Goal: Task Accomplishment & Management: Manage account settings

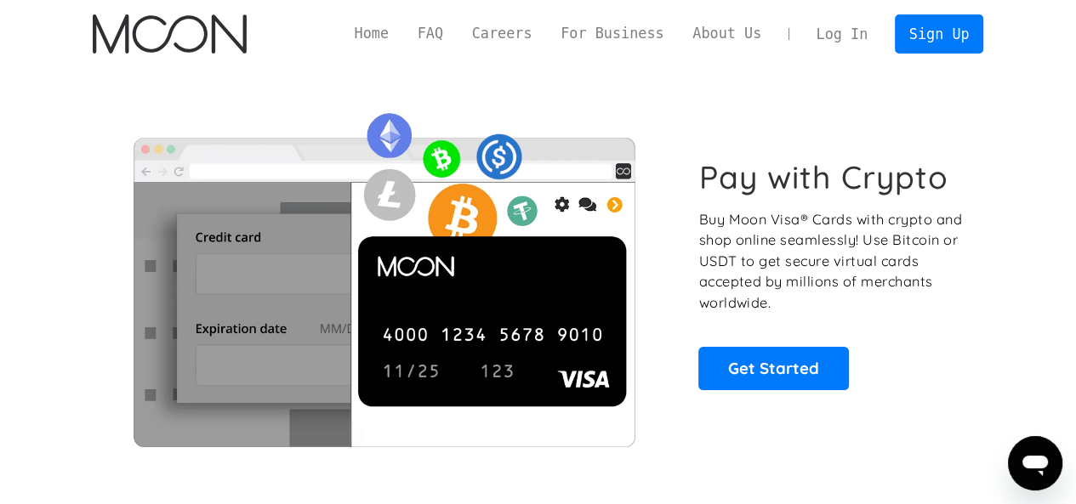
click at [854, 26] on link "Log In" at bounding box center [842, 33] width 80 height 37
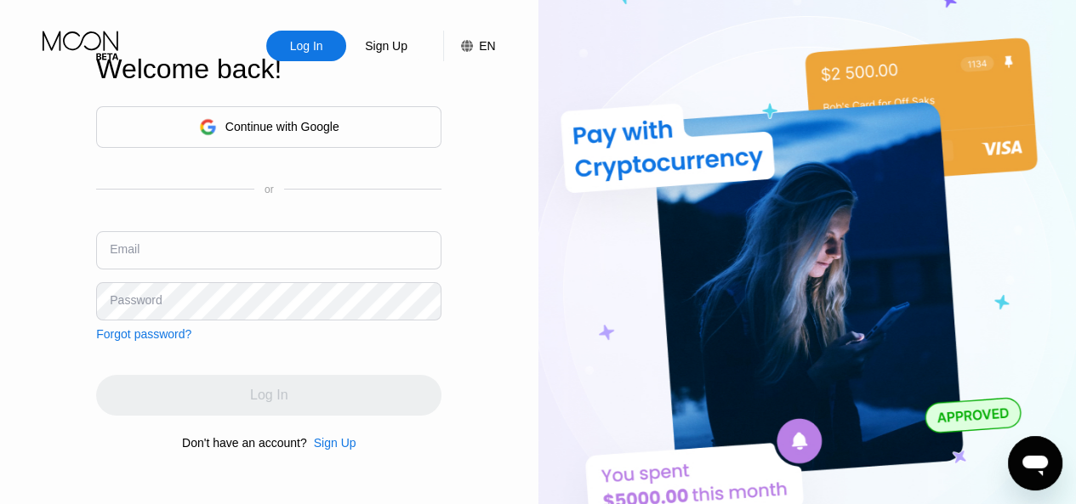
click at [202, 268] on input "text" at bounding box center [268, 250] width 345 height 38
paste input "[EMAIL_ADDRESS][DOMAIN_NAME]"
type input "[EMAIL_ADDRESS][DOMAIN_NAME]"
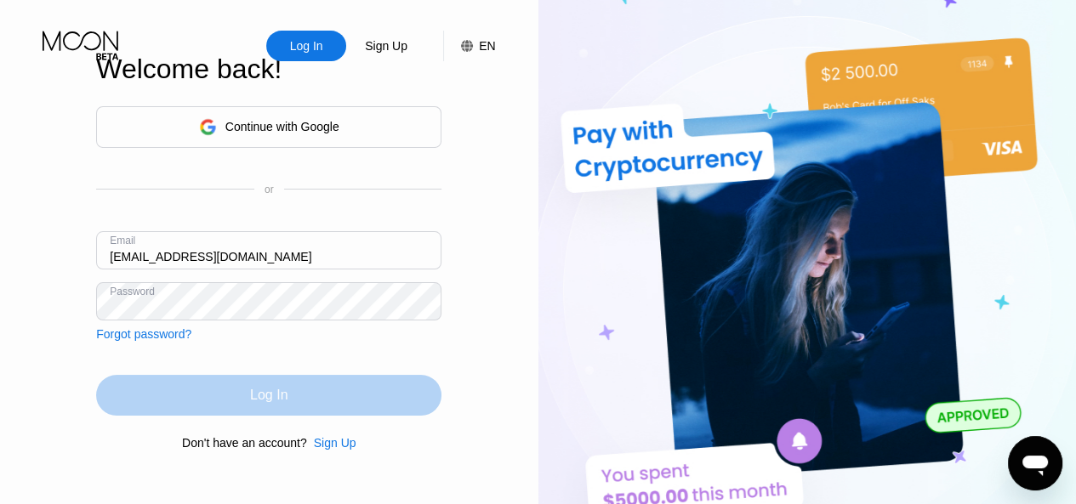
click at [269, 412] on div "Log In" at bounding box center [268, 395] width 345 height 41
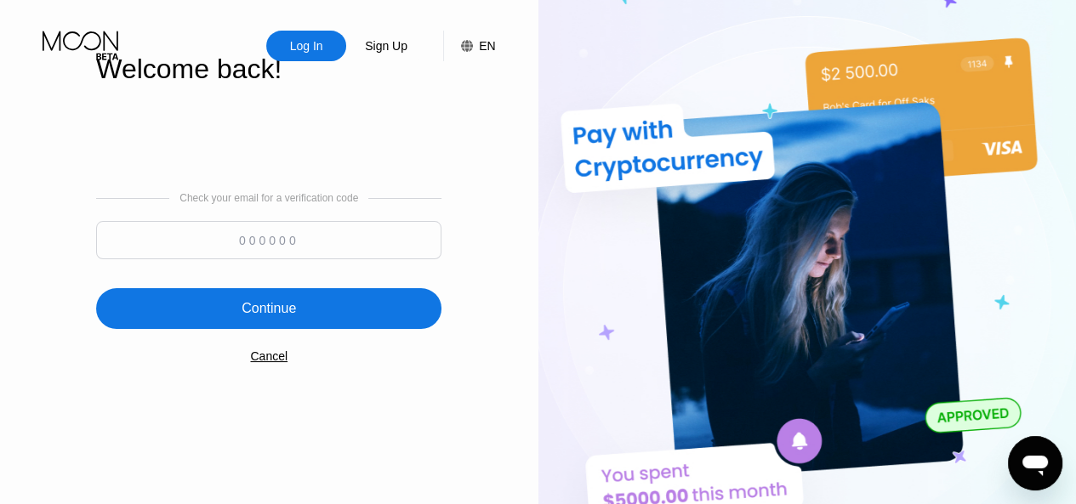
click at [264, 247] on input at bounding box center [268, 240] width 345 height 38
paste input "496351"
type input "496351"
click at [297, 319] on div "Continue" at bounding box center [268, 308] width 345 height 41
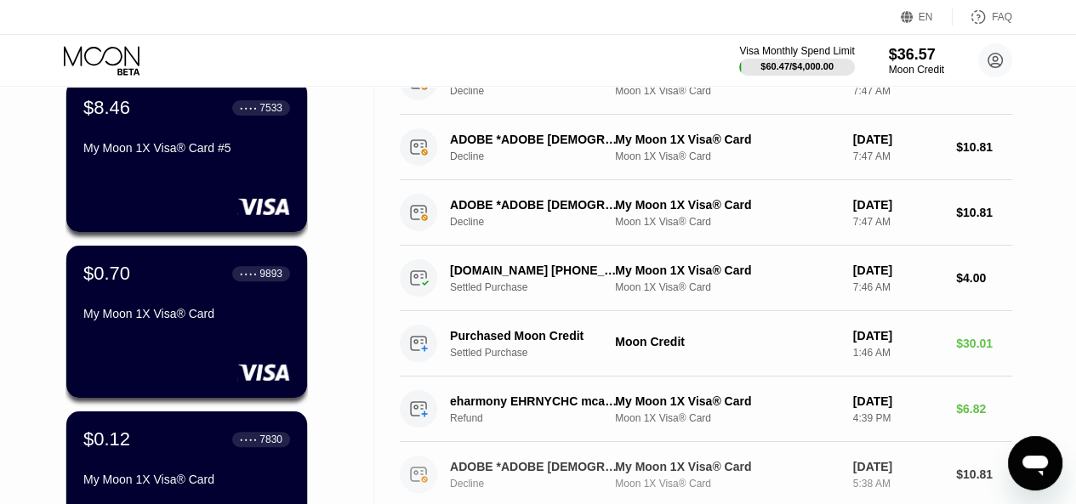
scroll to position [446, 0]
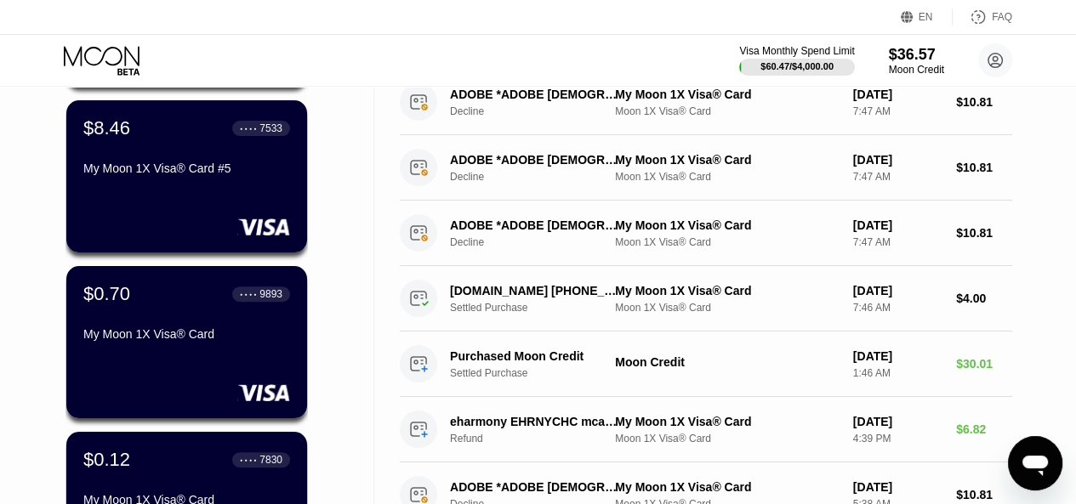
click at [355, 241] on div "Cards New Card Active Inactive $0.50 ● ● ● ● 7913 My Moon 1X Visa® Card #7 $16.…" at bounding box center [187, 158] width 374 height 1035
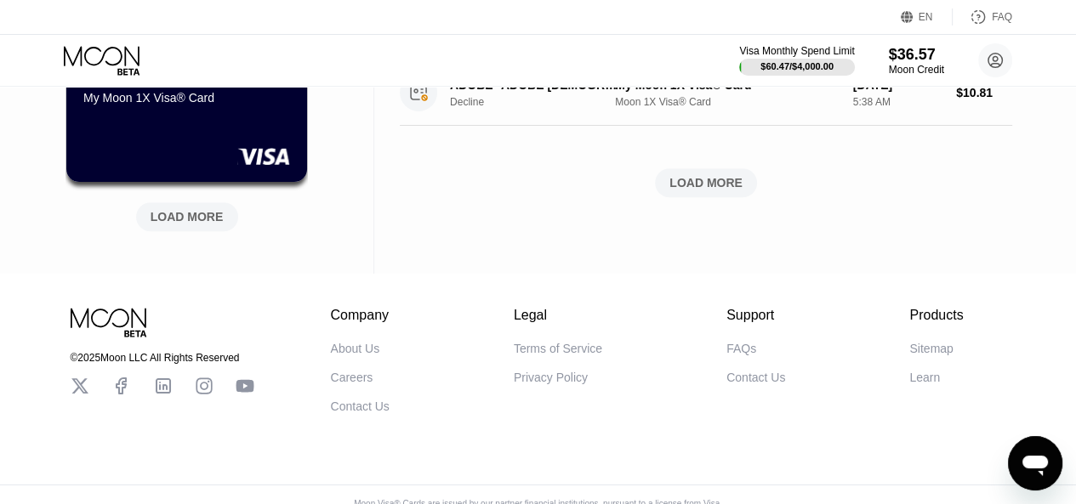
scroll to position [879, 0]
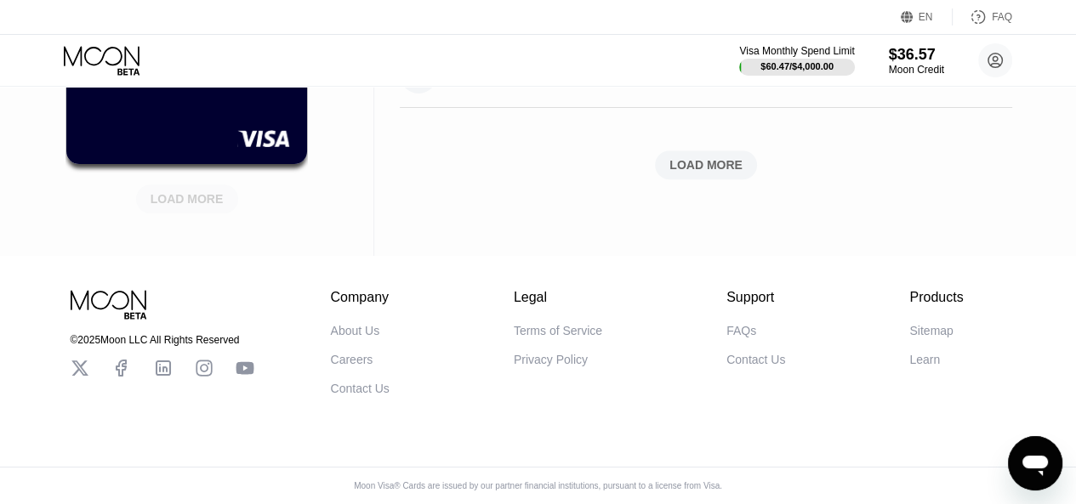
click at [192, 185] on div "LOAD MORE" at bounding box center [187, 199] width 102 height 29
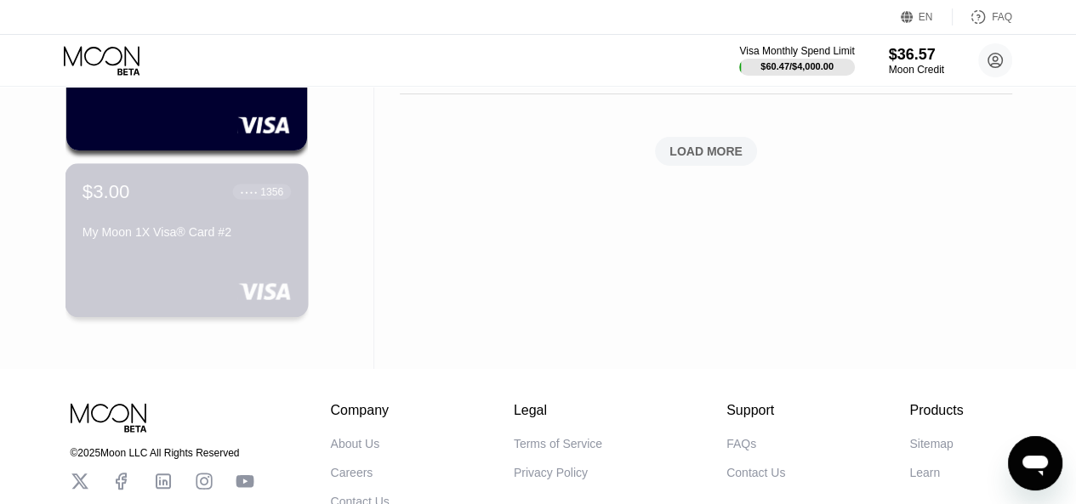
click at [167, 219] on div "$3.00 ● ● ● ● 1356 My Moon 1X Visa® Card #2" at bounding box center [186, 212] width 208 height 65
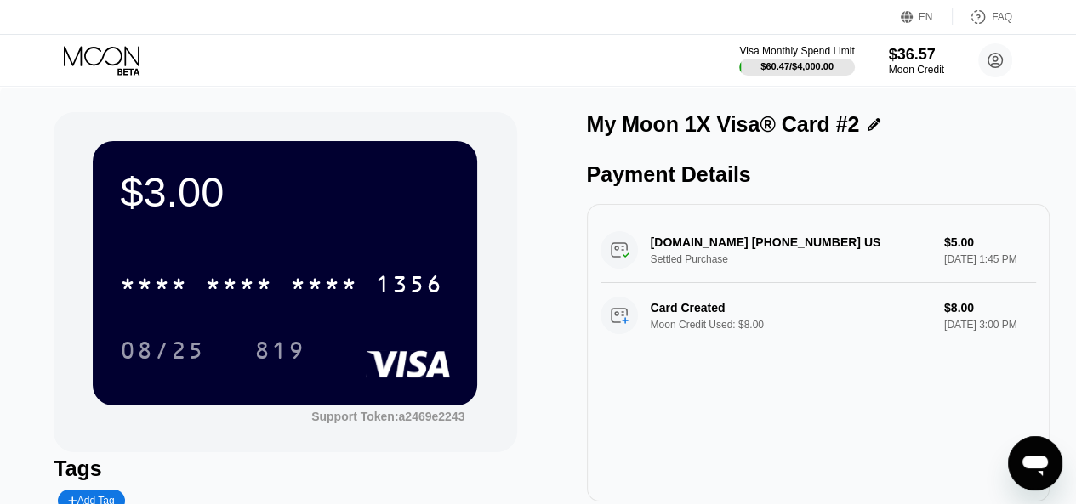
drag, startPoint x: 734, startPoint y: 252, endPoint x: 826, endPoint y: 254, distance: 91.9
click at [826, 254] on div "[DOMAIN_NAME] [PHONE_NUMBER] US Settled Purchase $5.00 [DATE] 1:45 PM" at bounding box center [817, 250] width 435 height 65
click at [549, 287] on div "$3.00 * * * * * * * * * * * * 1356 08/25 819 Support Token: a2469e2243 Tags Add…" at bounding box center [538, 343] width 968 height 462
click at [107, 32] on div "EN Language English Save FAQ" at bounding box center [538, 17] width 1076 height 35
click at [94, 49] on icon at bounding box center [103, 61] width 79 height 30
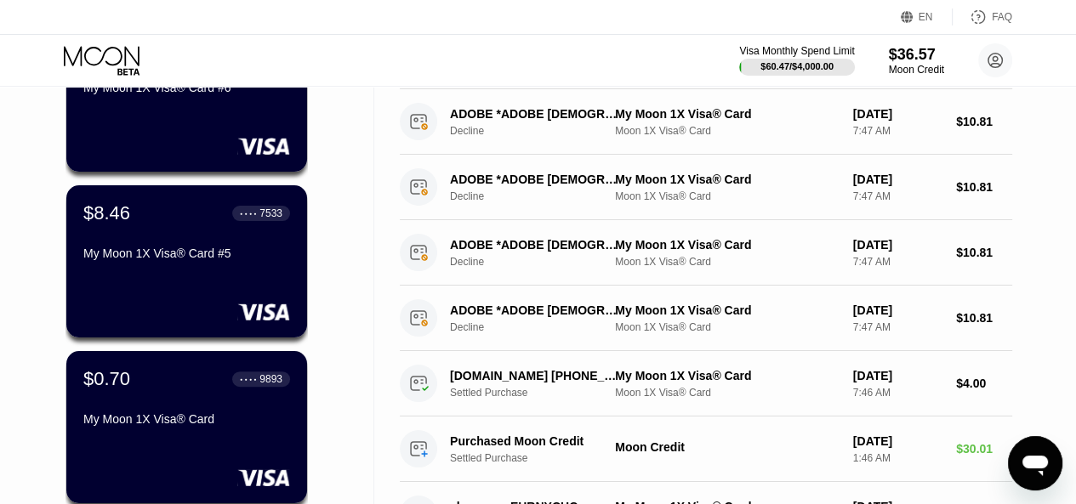
scroll to position [361, 0]
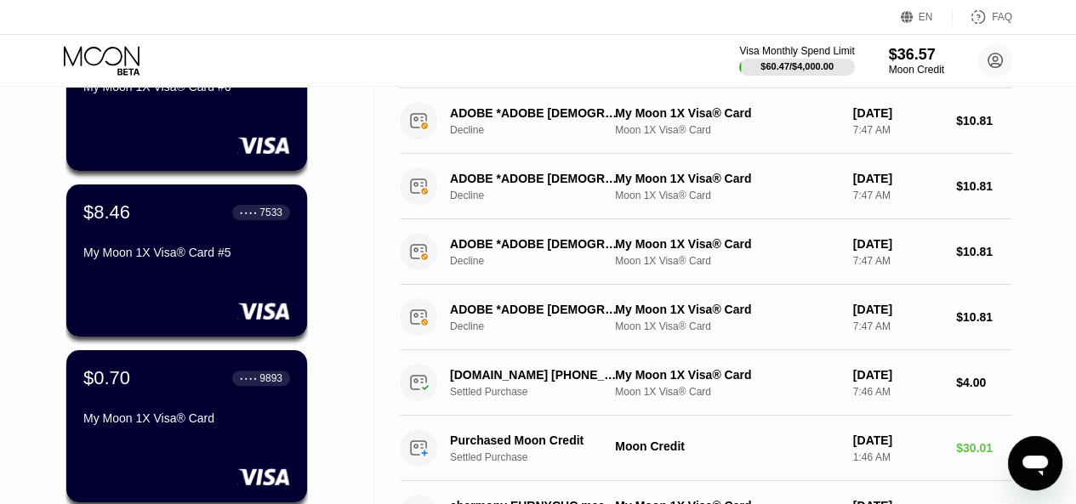
click at [355, 306] on div "Cards New Card Active Inactive $0.50 ● ● ● ● 7913 My Moon 1X Visa® Card #7 $16.…" at bounding box center [187, 305] width 374 height 1161
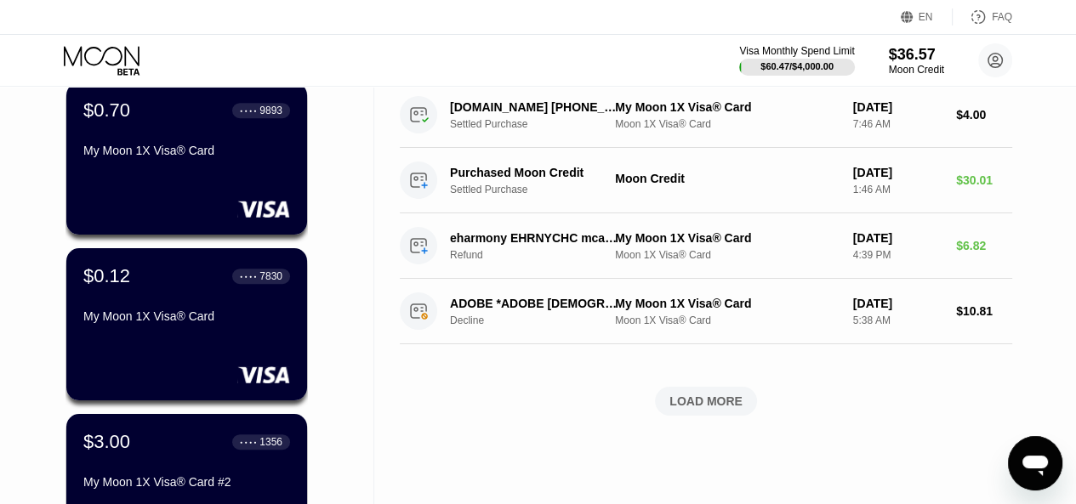
scroll to position [628, 0]
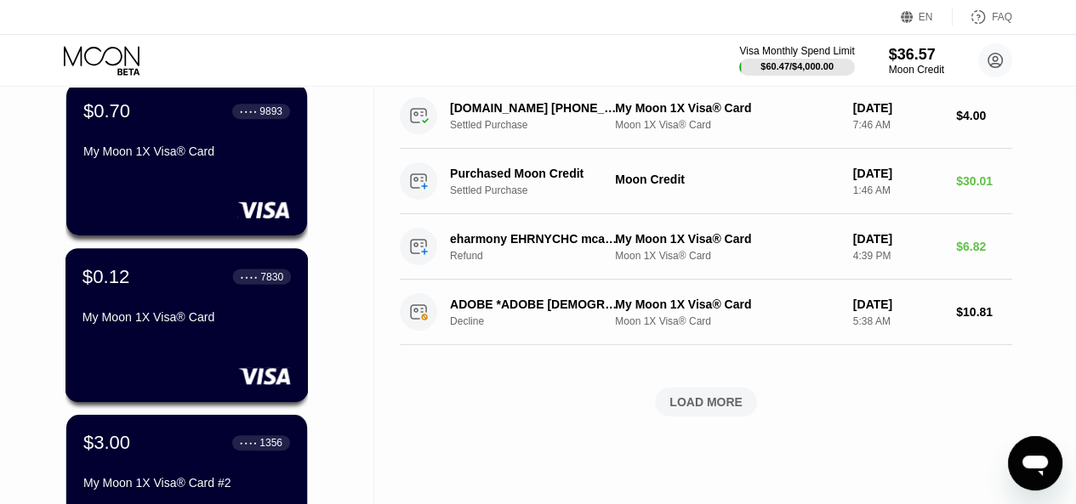
click at [196, 310] on div "$0.12 ● ● ● ● 7830 My Moon 1X Visa® Card" at bounding box center [186, 297] width 208 height 65
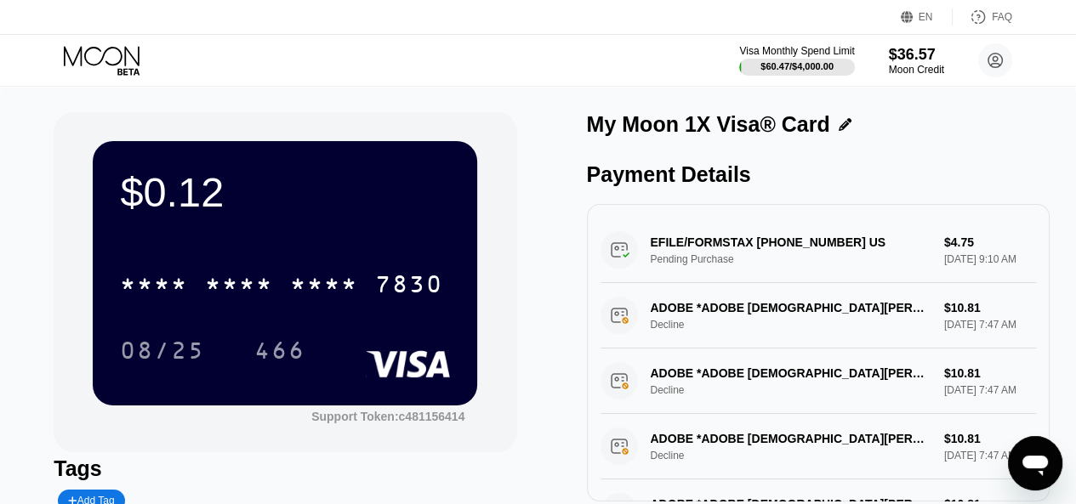
click at [520, 290] on div "$0.12 * * * * * * * * * * * * 7830 08/25 466 Support Token: c481156414 Tags Add…" at bounding box center [538, 343] width 968 height 462
click at [76, 31] on div "EN Language English Save FAQ" at bounding box center [538, 17] width 1076 height 35
click at [85, 46] on icon at bounding box center [103, 61] width 79 height 30
